Goal: Information Seeking & Learning: Learn about a topic

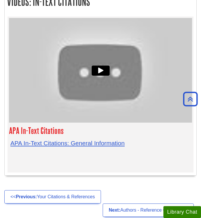
scroll to position [2169, 0]
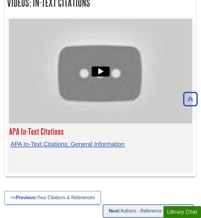
click at [136, 204] on link "Next: Authors - Reference Citations >>" at bounding box center [148, 210] width 91 height 13
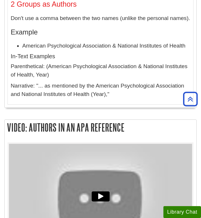
scroll to position [2830, 0]
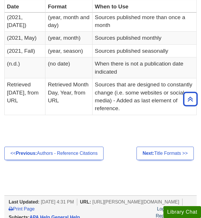
scroll to position [238, 0]
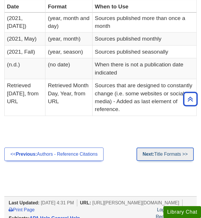
click at [160, 151] on link "Next: Title Formats >>" at bounding box center [165, 154] width 57 height 13
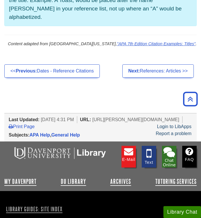
scroll to position [595, 0]
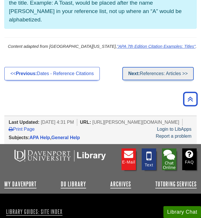
click at [141, 67] on link "Next: References: Articles >>" at bounding box center [159, 73] width 72 height 13
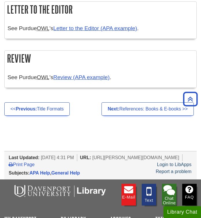
scroll to position [1338, 0]
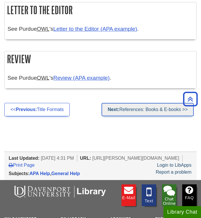
click at [147, 112] on link "Next: References: Books & E-books >>" at bounding box center [148, 109] width 92 height 13
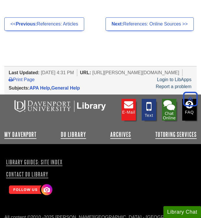
scroll to position [2515, 0]
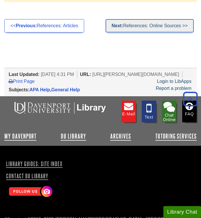
click at [139, 27] on link "Next: References: Online Sources >>" at bounding box center [150, 25] width 88 height 13
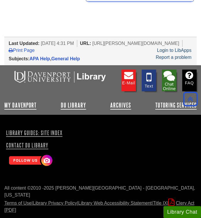
scroll to position [6365, 0]
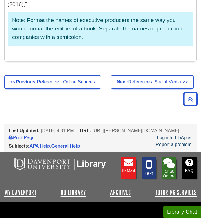
scroll to position [1757, 0]
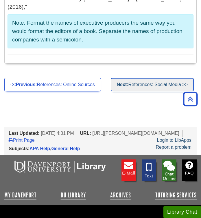
click at [149, 78] on link "Next: References: Social Media >>" at bounding box center [152, 84] width 83 height 13
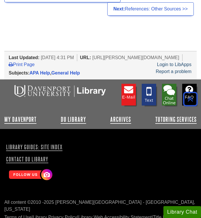
scroll to position [3165, 0]
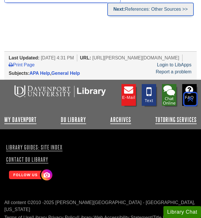
click at [168, 16] on link "Next: References: Other Sources >>" at bounding box center [151, 9] width 87 height 13
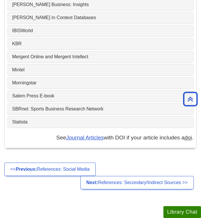
scroll to position [2570, 0]
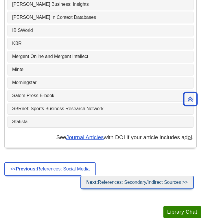
click at [116, 176] on link "Next: References: Secondary/Indirect Sources >>" at bounding box center [138, 182] width 114 height 13
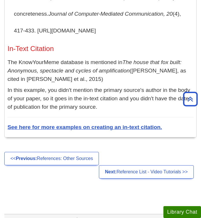
scroll to position [727, 0]
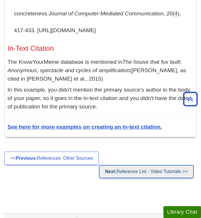
click at [147, 165] on link "Next: Reference List - Video Tutorials >>" at bounding box center [146, 171] width 95 height 13
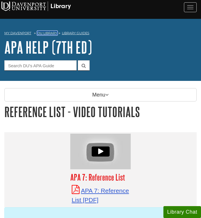
click at [53, 33] on link "DU Library" at bounding box center [47, 33] width 20 height 4
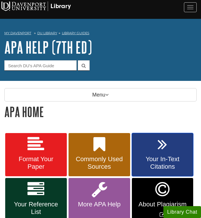
click at [147, 153] on link "Your In-Text Citations" at bounding box center [163, 154] width 62 height 43
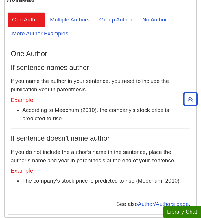
scroll to position [706, 0]
